Goal: Task Accomplishment & Management: Manage account settings

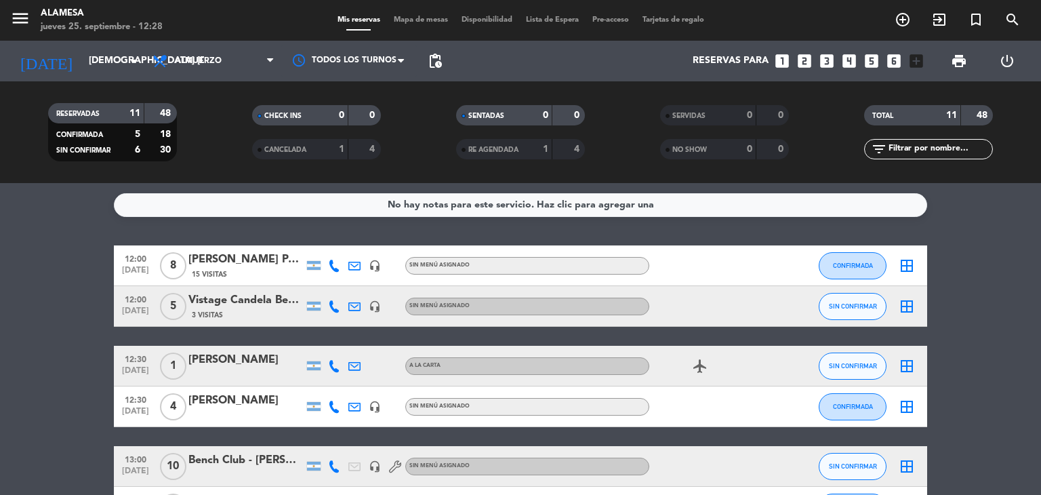
scroll to position [341, 0]
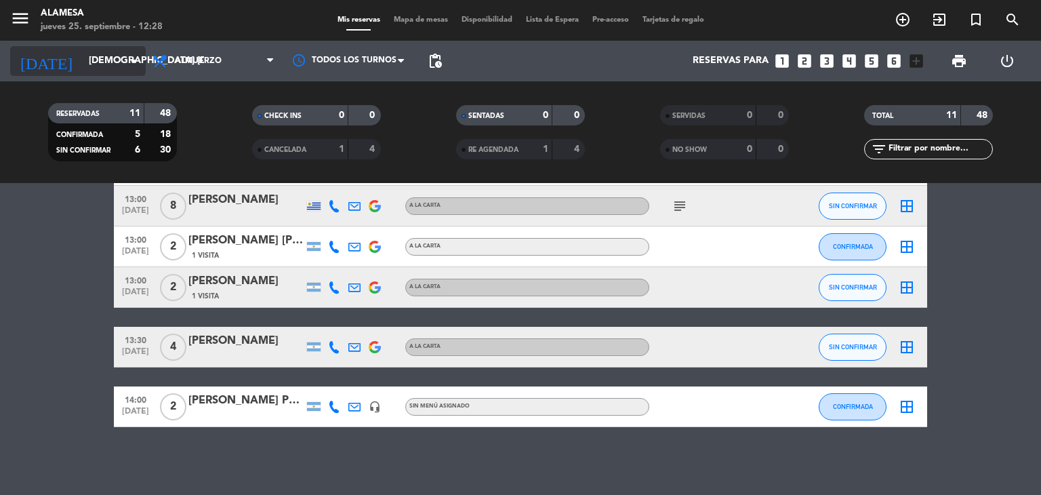
click at [99, 63] on input "[DEMOGRAPHIC_DATA] [DATE]" at bounding box center [146, 61] width 129 height 24
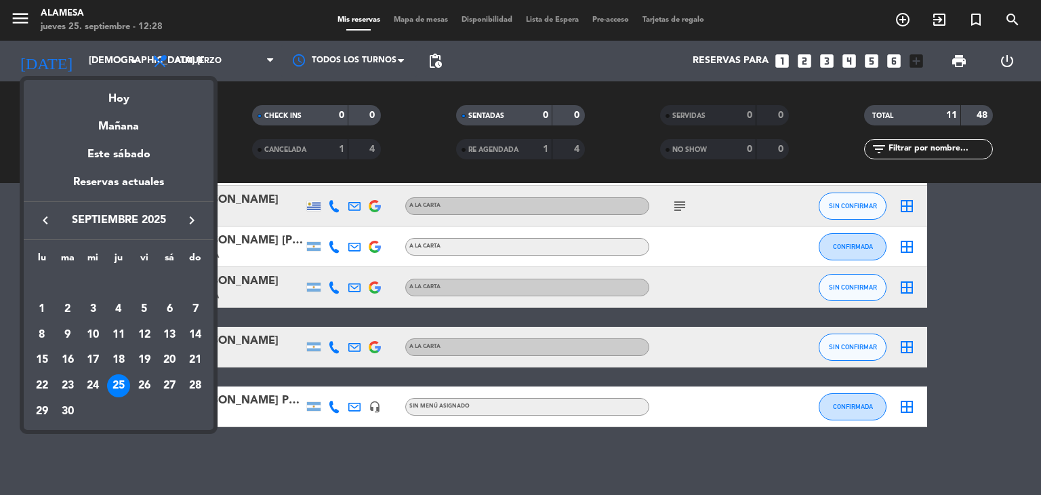
click at [194, 217] on icon "keyboard_arrow_right" at bounding box center [192, 220] width 16 height 16
click at [192, 336] on div "12" at bounding box center [195, 334] width 23 height 23
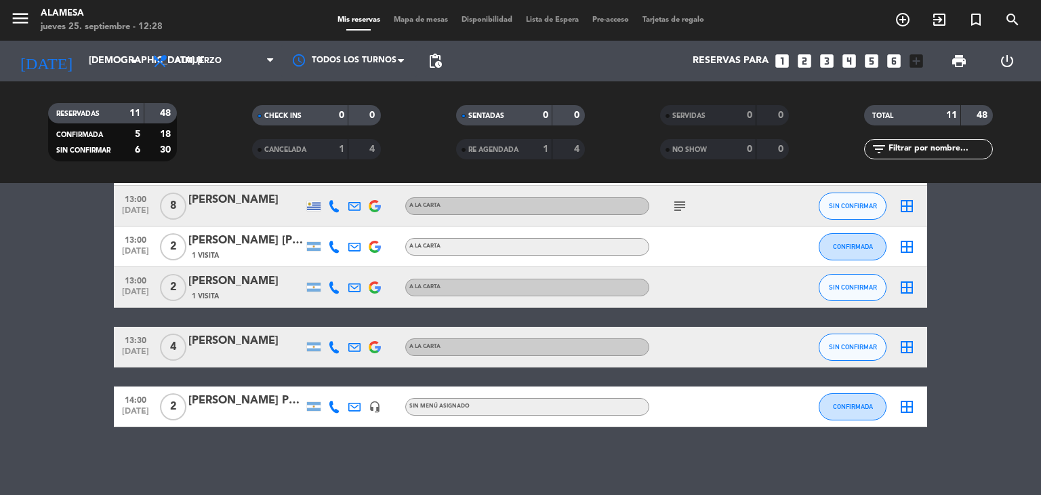
type input "dom. [DATE]"
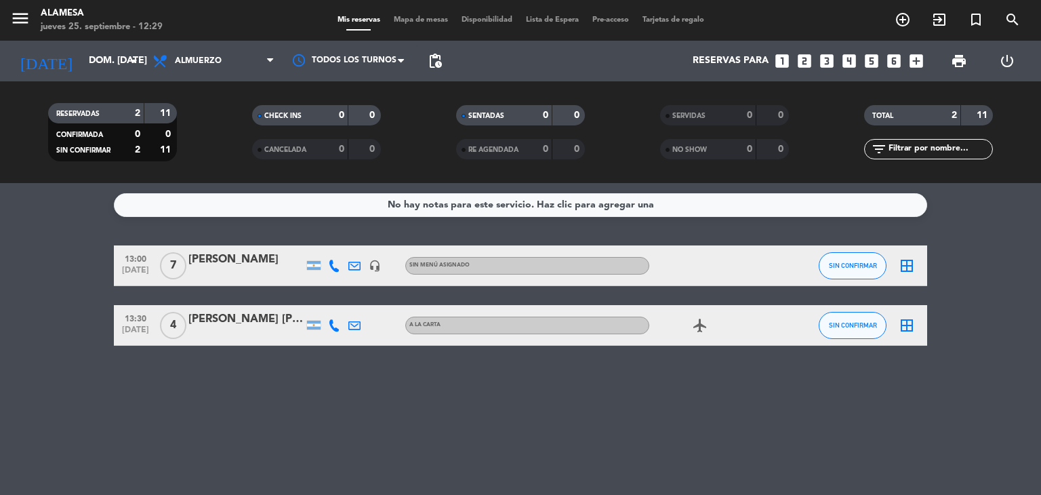
click at [174, 319] on span "4" at bounding box center [173, 325] width 26 height 27
click at [220, 320] on div "[PERSON_NAME] [PERSON_NAME]" at bounding box center [245, 319] width 115 height 18
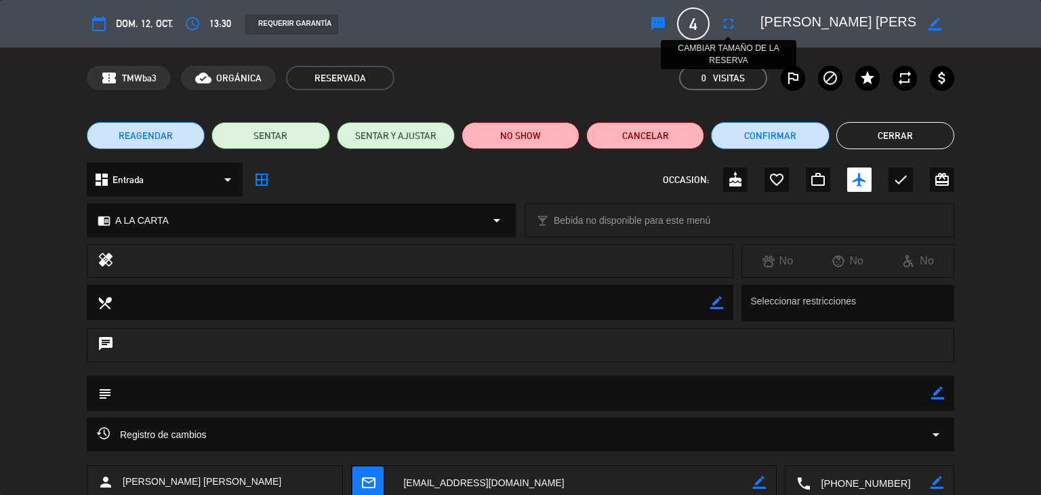
click at [724, 25] on icon "fullscreen" at bounding box center [728, 24] width 16 height 16
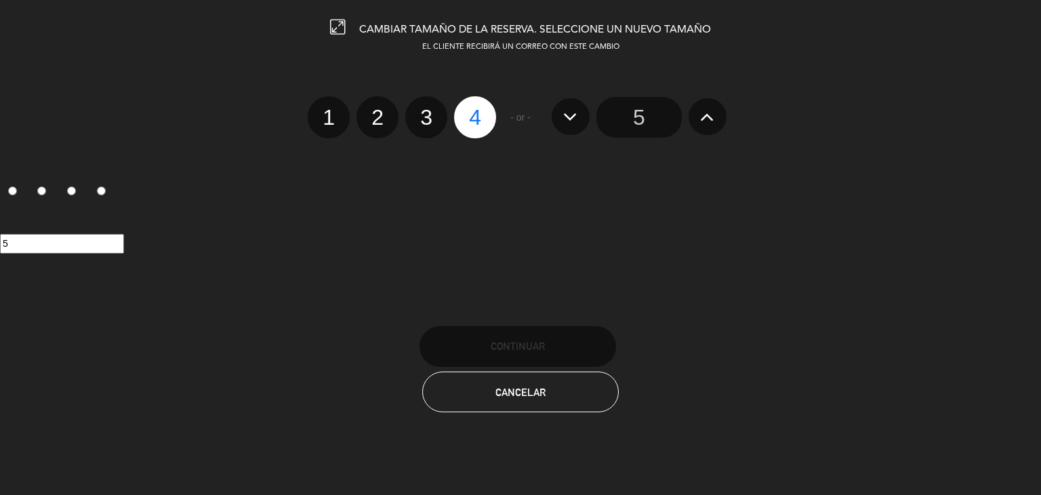
click at [708, 119] on icon at bounding box center [707, 117] width 14 height 22
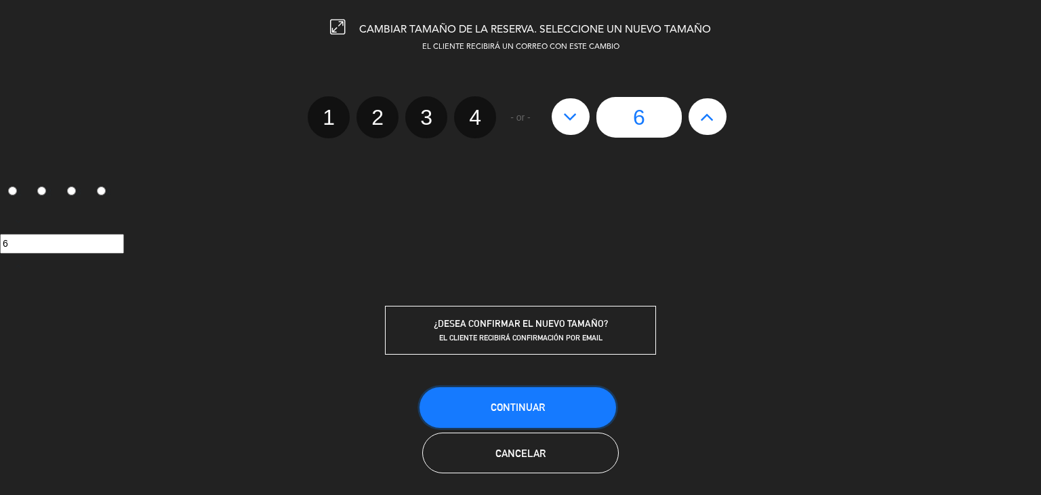
click at [537, 401] on span "Continuar" at bounding box center [518, 407] width 54 height 12
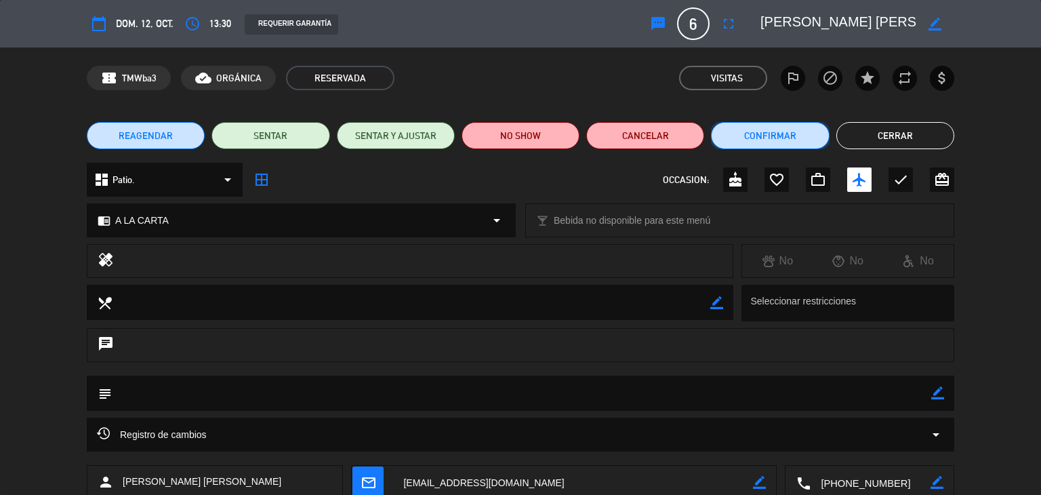
click at [792, 144] on button "Confirmar" at bounding box center [770, 135] width 118 height 27
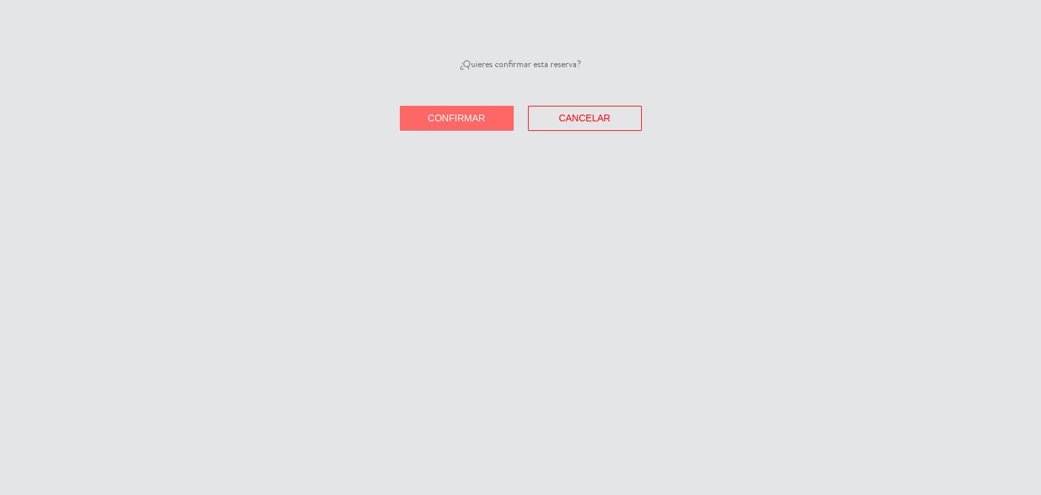
click at [467, 106] on button "Confirmar" at bounding box center [457, 118] width 114 height 25
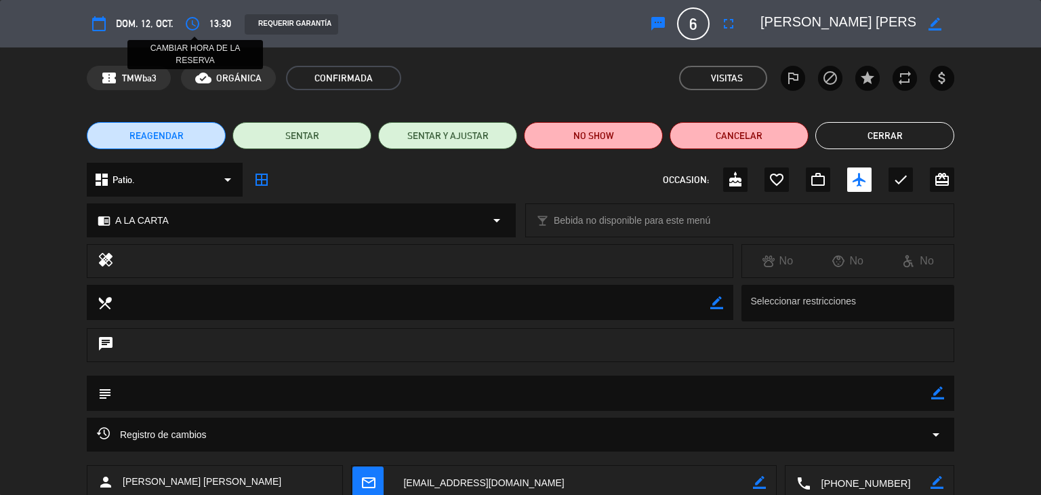
click at [188, 24] on icon "access_time" at bounding box center [192, 24] width 16 height 16
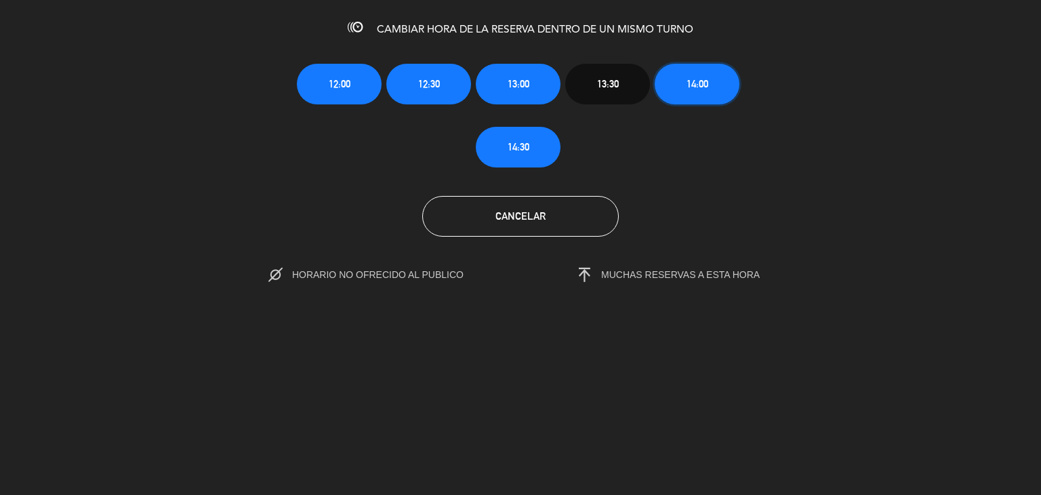
click at [718, 96] on button "14:00" at bounding box center [697, 84] width 85 height 41
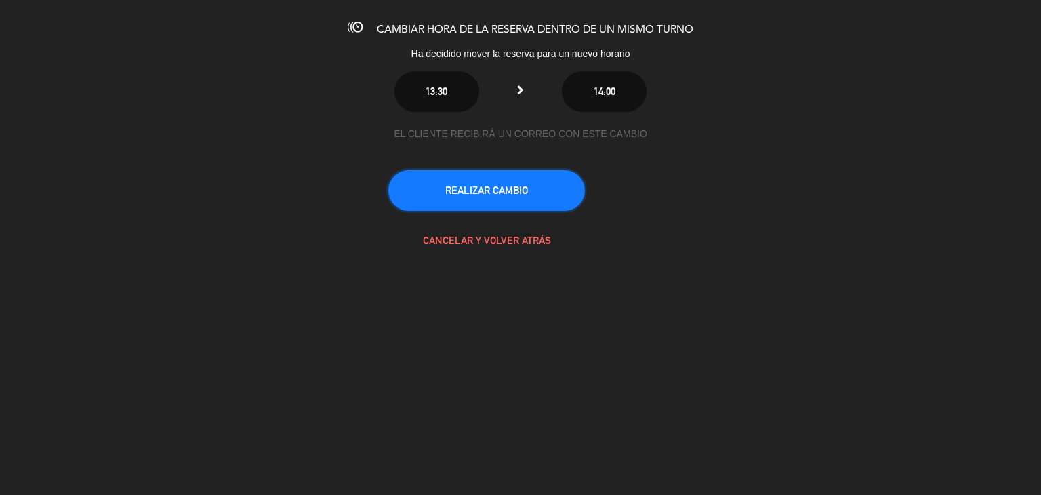
click at [523, 190] on button "REALIZAR CAMBIO" at bounding box center [486, 190] width 196 height 41
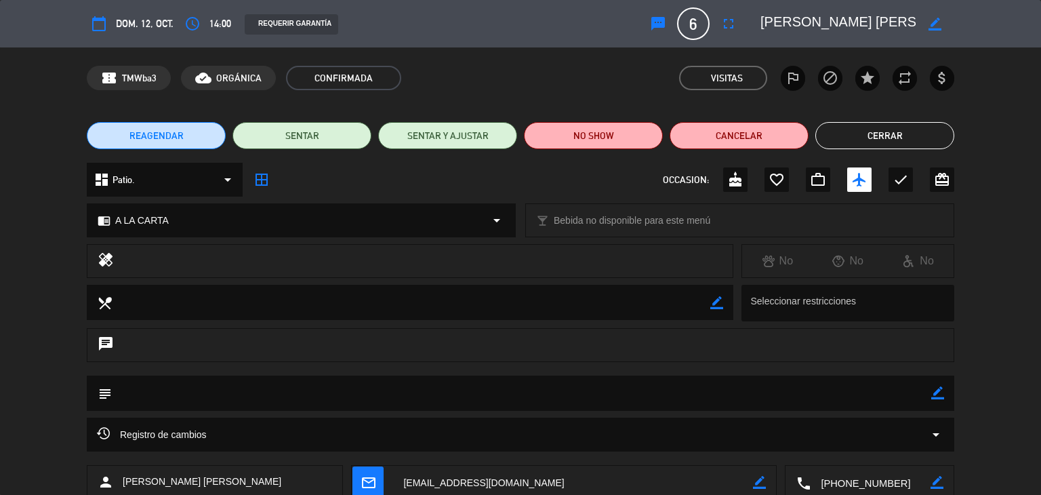
click at [873, 141] on button "Cerrar" at bounding box center [884, 135] width 139 height 27
